Goal: Check status: Check status

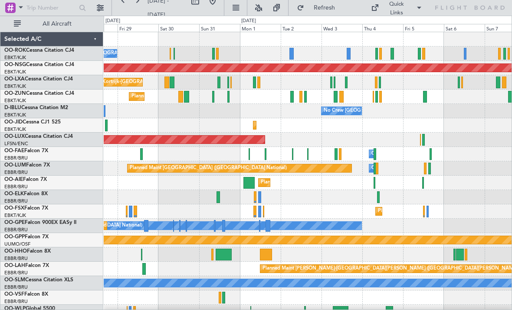
click at [424, 98] on div at bounding box center [425, 97] width 4 height 12
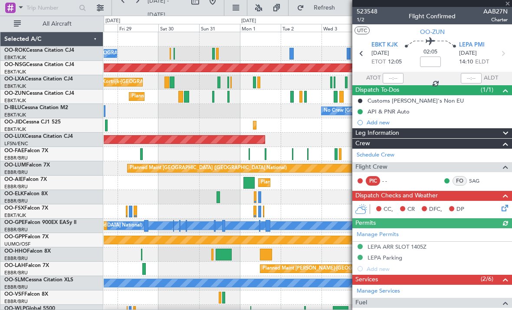
click at [510, 6] on div at bounding box center [433, 3] width 160 height 7
click at [508, 6] on span at bounding box center [508, 4] width 9 height 8
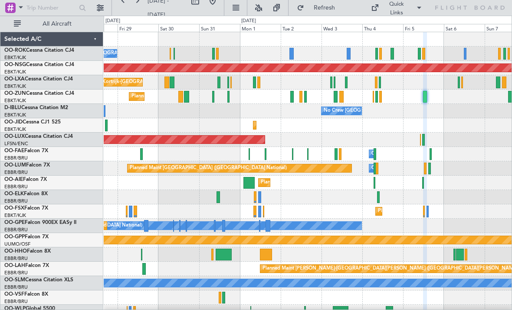
type input "0"
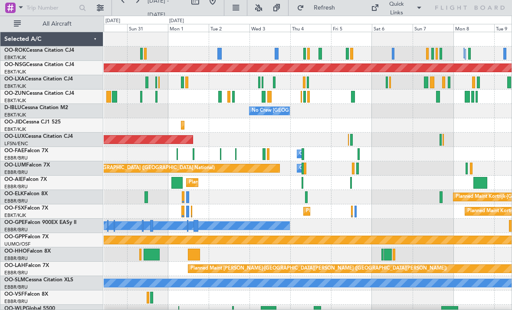
click at [346, 52] on div at bounding box center [347, 54] width 3 height 12
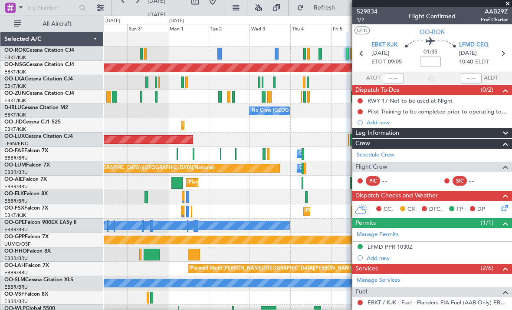
click at [510, 7] on span at bounding box center [508, 4] width 9 height 8
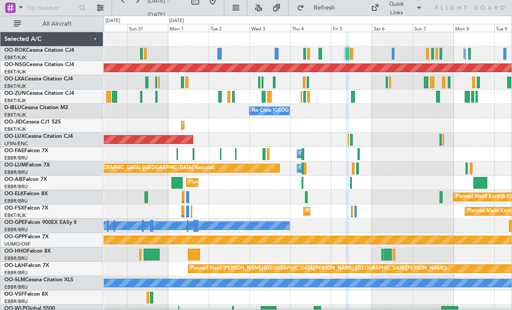
type input "0"
click at [389, 82] on div "Planned Maint Kortrijk-[GEOGRAPHIC_DATA] Planned Maint [GEOGRAPHIC_DATA]-[GEOGR…" at bounding box center [308, 82] width 408 height 14
click at [434, 82] on div at bounding box center [432, 82] width 4 height 12
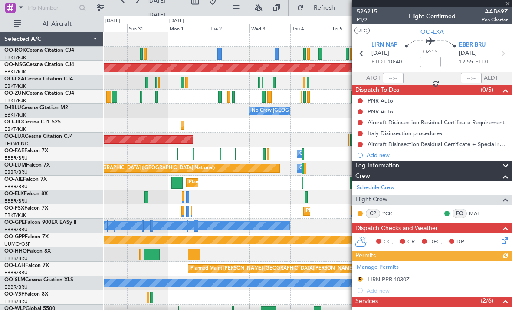
click at [510, 4] on div at bounding box center [433, 3] width 160 height 7
click at [509, 5] on span at bounding box center [508, 4] width 9 height 8
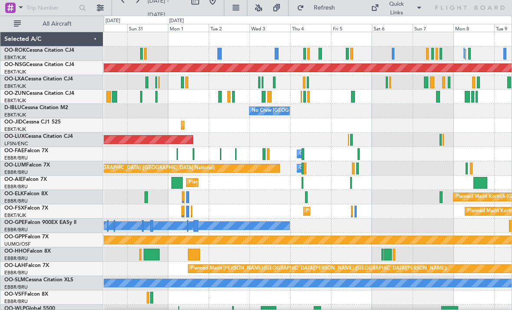
click at [443, 84] on div at bounding box center [443, 82] width 3 height 12
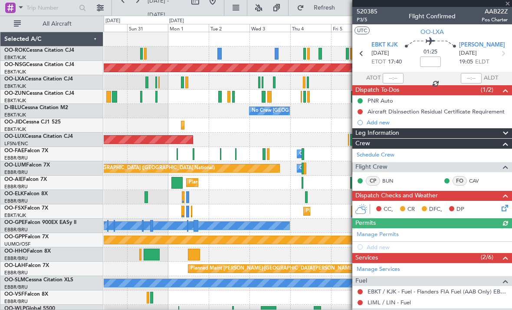
click at [511, 4] on div at bounding box center [433, 3] width 160 height 7
click at [510, 6] on span at bounding box center [508, 4] width 9 height 8
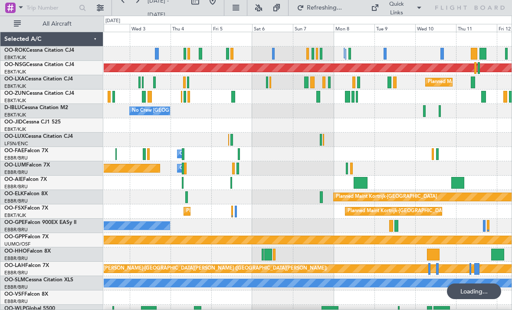
click at [396, 81] on div at bounding box center [395, 82] width 4 height 12
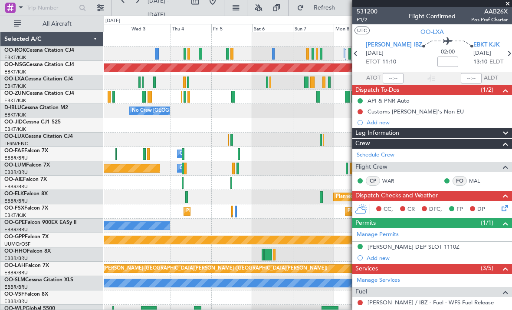
click at [508, 5] on span at bounding box center [508, 4] width 9 height 8
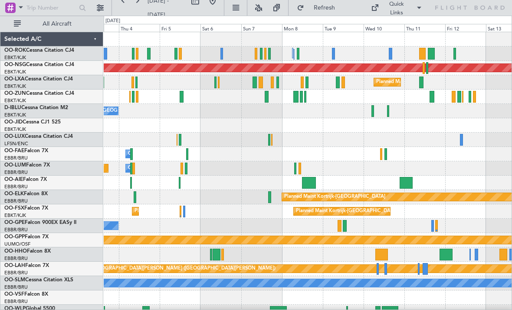
click at [439, 95] on div at bounding box center [308, 96] width 408 height 14
click at [431, 96] on div at bounding box center [432, 97] width 5 height 12
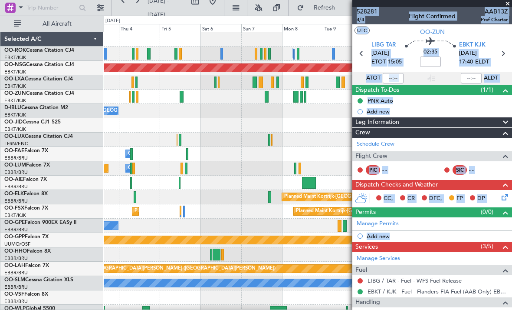
click at [510, 4] on span at bounding box center [508, 4] width 9 height 8
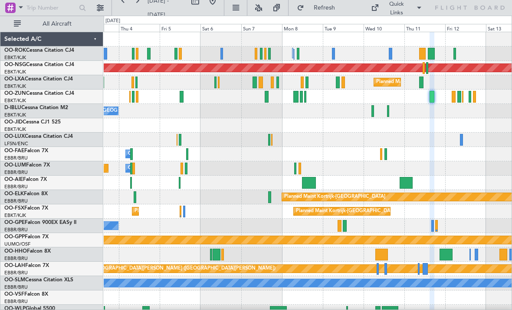
type input "0"
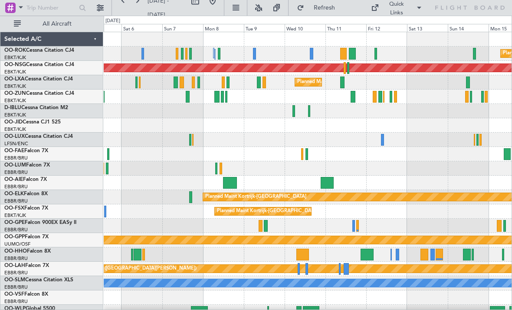
click at [380, 97] on div at bounding box center [381, 97] width 4 height 12
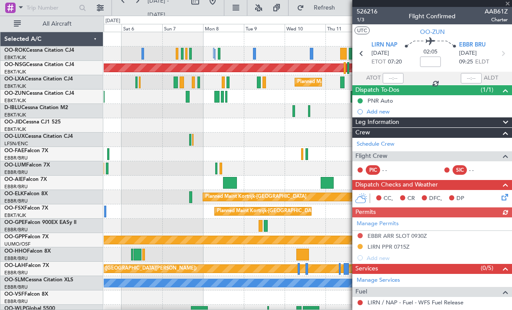
click at [509, 9] on div "526216 1/3 Flight Confirmed AAB61Z Charter" at bounding box center [433, 15] width 160 height 17
click at [509, 6] on span at bounding box center [508, 4] width 9 height 8
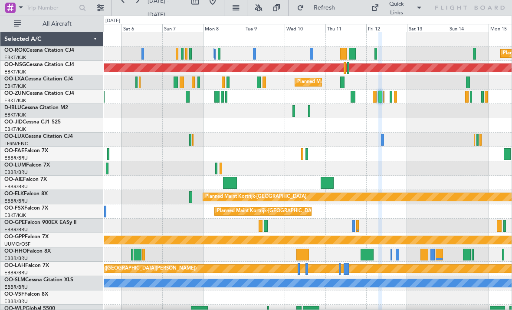
type input "0"
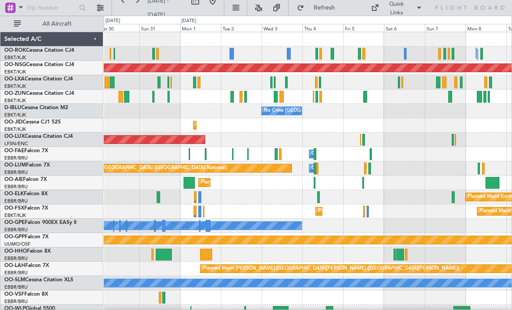
click at [402, 52] on div "Owner [GEOGRAPHIC_DATA]-[GEOGRAPHIC_DATA]" at bounding box center [308, 53] width 408 height 14
click at [406, 53] on div at bounding box center [405, 54] width 3 height 12
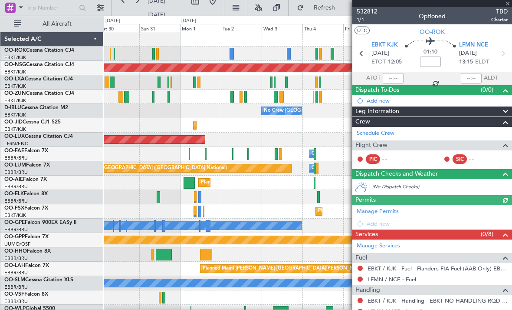
click at [510, 5] on div at bounding box center [433, 3] width 160 height 7
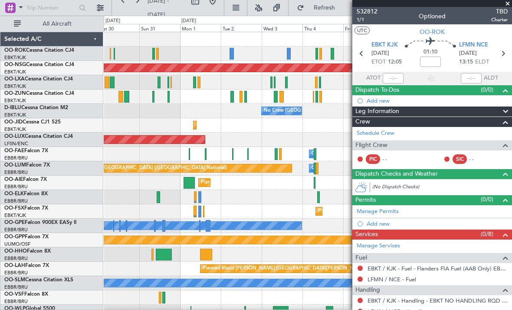
click at [508, 5] on span at bounding box center [508, 4] width 9 height 8
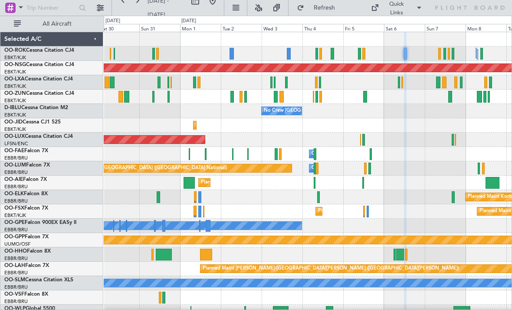
type input "0"
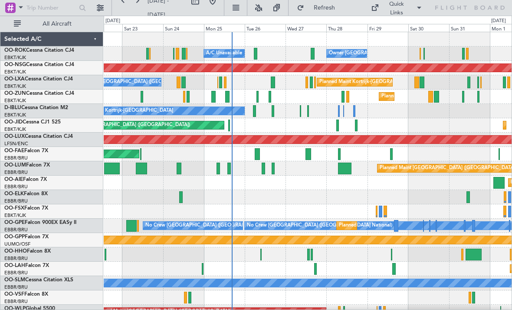
click at [337, 125] on div at bounding box center [337, 125] width 3 height 12
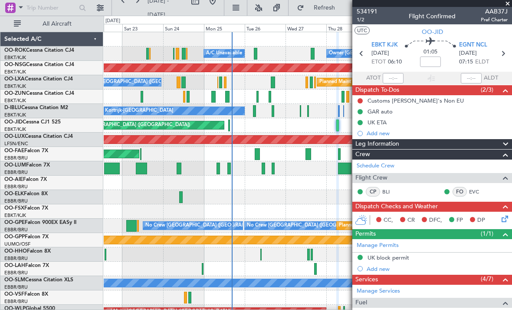
click at [510, 6] on span at bounding box center [508, 4] width 9 height 8
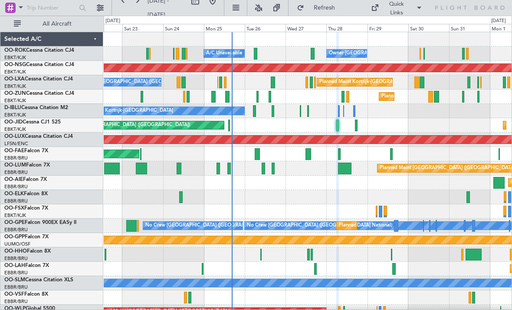
type input "0"
click at [312, 53] on div at bounding box center [313, 54] width 4 height 12
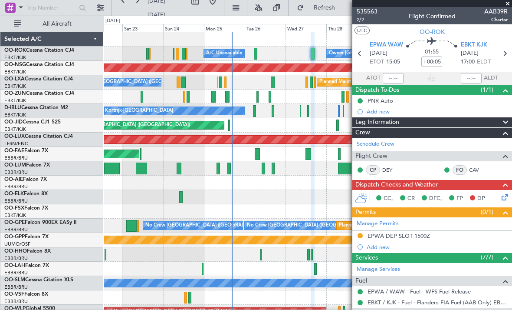
click at [509, 5] on span at bounding box center [508, 4] width 9 height 8
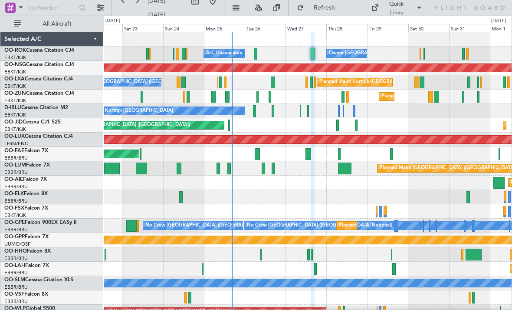
type input "0"
click at [343, 96] on div at bounding box center [343, 97] width 3 height 12
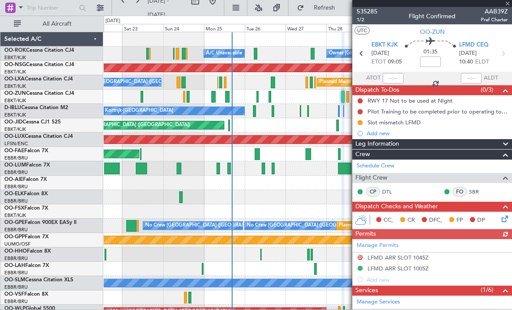
click at [509, 6] on div at bounding box center [433, 3] width 160 height 7
click at [509, 7] on div "535285 1/2 Flight Confirmed AAB39Z Pref Charter" at bounding box center [433, 15] width 160 height 17
click at [509, 3] on span at bounding box center [508, 4] width 9 height 8
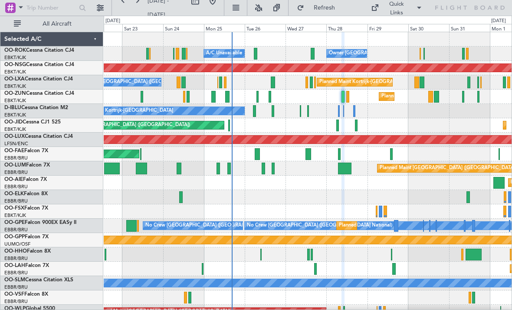
type input "0"
click at [339, 112] on div at bounding box center [339, 111] width 2 height 12
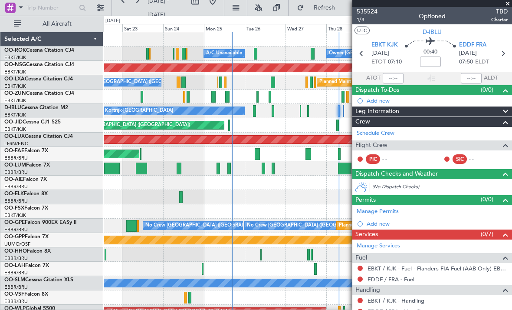
click at [510, 5] on span at bounding box center [508, 4] width 9 height 8
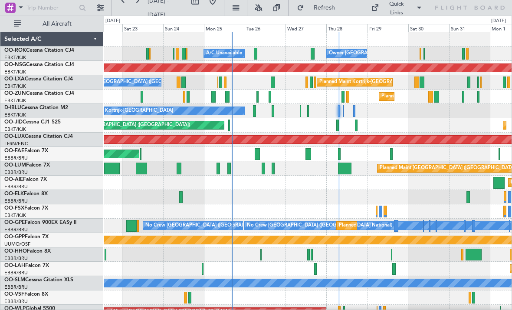
type input "0"
click at [308, 114] on div at bounding box center [308, 111] width 2 height 12
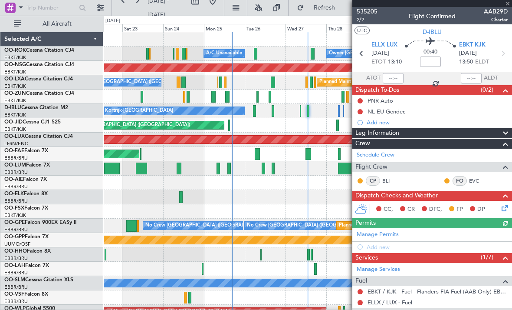
click at [508, 5] on span at bounding box center [508, 4] width 9 height 8
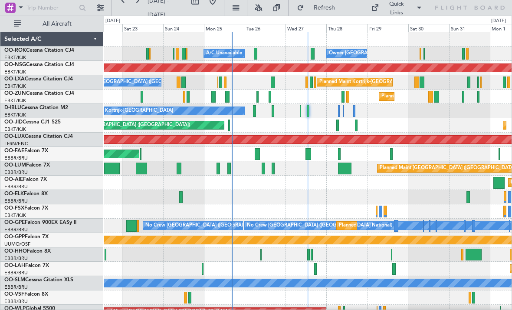
type input "0"
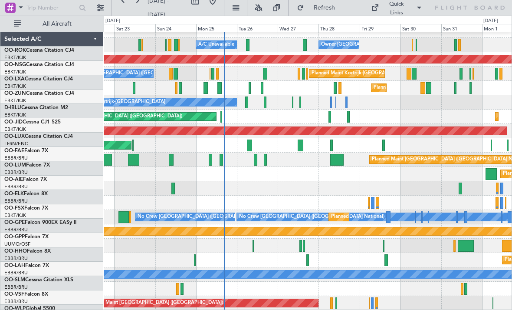
scroll to position [9, 0]
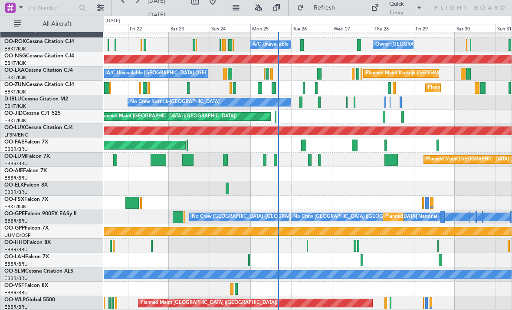
click at [383, 303] on div "Planned Maint [GEOGRAPHIC_DATA] ([GEOGRAPHIC_DATA])" at bounding box center [308, 303] width 408 height 14
click at [386, 304] on div at bounding box center [386, 303] width 3 height 12
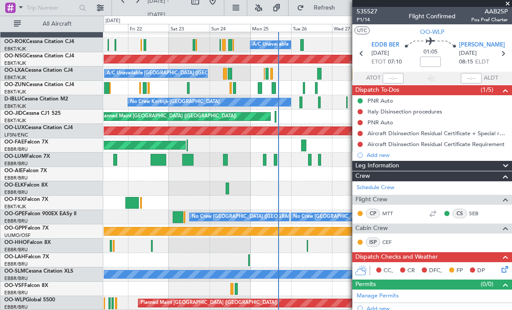
click at [510, 4] on span at bounding box center [508, 4] width 9 height 8
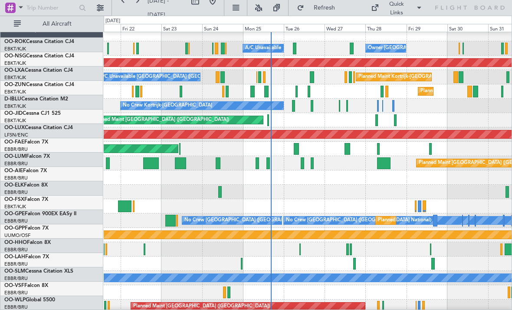
scroll to position [0, 0]
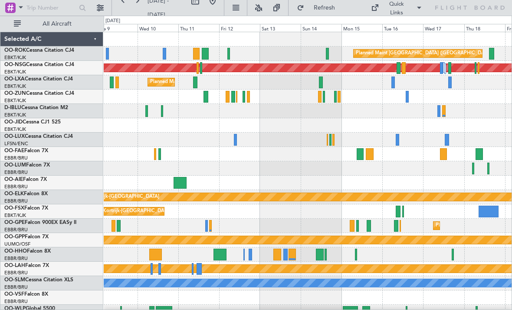
click at [323, 81] on div "Planned Maint Kortrijk-[GEOGRAPHIC_DATA]" at bounding box center [308, 82] width 408 height 14
click at [323, 81] on div at bounding box center [321, 82] width 4 height 12
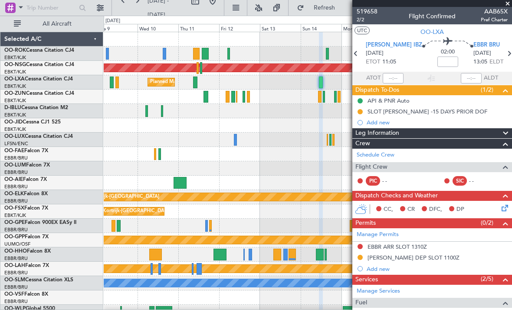
click at [510, 6] on span at bounding box center [508, 4] width 9 height 8
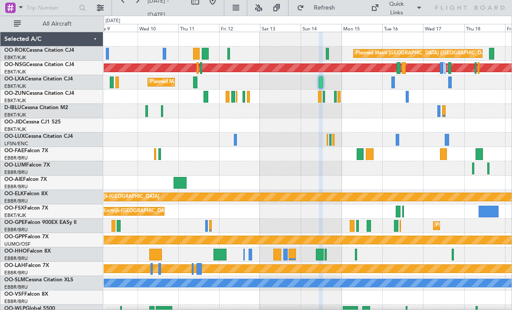
type input "0"
